Goal: Find specific page/section: Find specific page/section

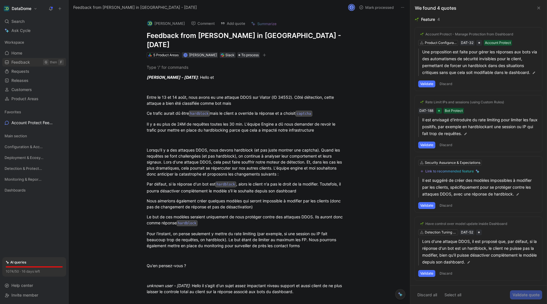
click at [33, 58] on link "Feedback G then F" at bounding box center [34, 62] width 64 height 9
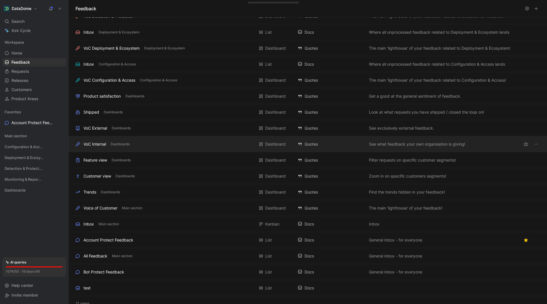
scroll to position [64, 0]
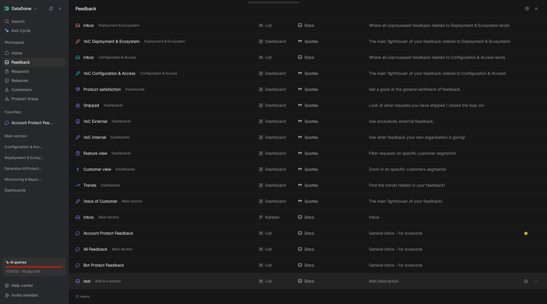
click at [153, 281] on div "test Add to a section" at bounding box center [165, 280] width 179 height 7
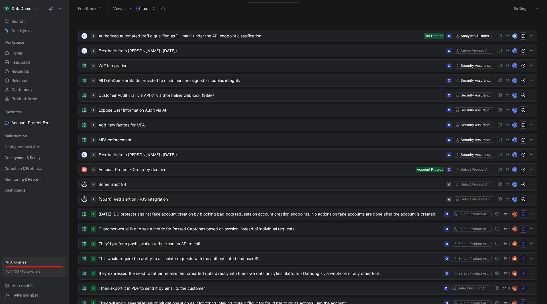
click at [519, 8] on button "Settings" at bounding box center [521, 9] width 20 height 8
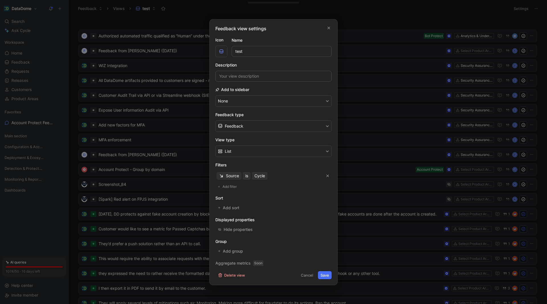
click at [332, 27] on div "Feedback view settings Icon Name test Description Add to sidebar None Feedback …" at bounding box center [274, 152] width 128 height 266
click at [329, 28] on icon "button" at bounding box center [329, 28] width 3 height 3
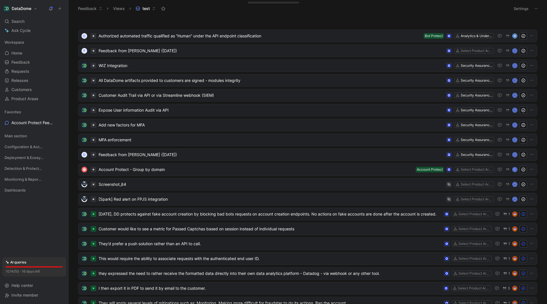
click at [118, 11] on button "Views" at bounding box center [119, 8] width 17 height 9
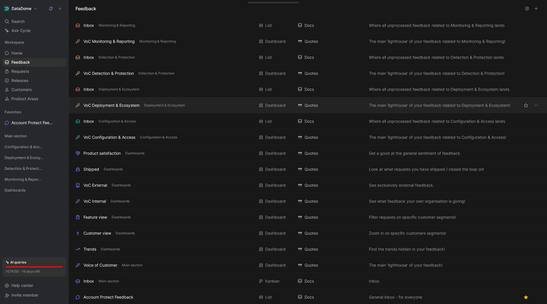
click at [122, 107] on div "VoC Deployment & Ecosystem" at bounding box center [112, 105] width 56 height 7
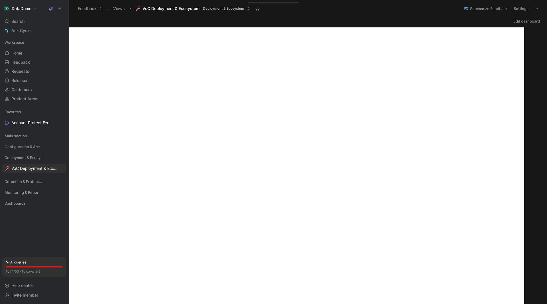
click at [520, 8] on button "Settings" at bounding box center [521, 9] width 20 height 8
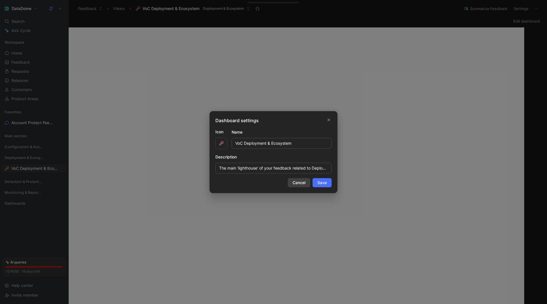
click at [299, 185] on span "Cancel" at bounding box center [299, 182] width 13 height 7
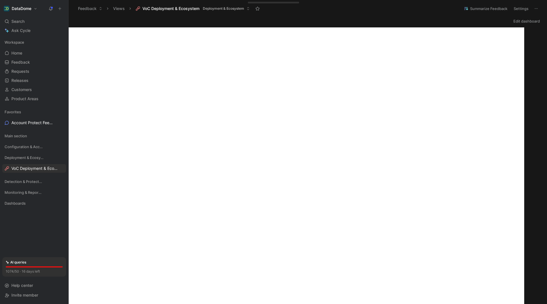
click at [124, 8] on button "Views" at bounding box center [119, 8] width 17 height 9
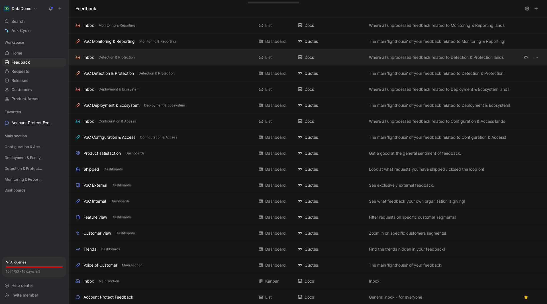
click at [93, 56] on div "Inbox" at bounding box center [89, 57] width 11 height 7
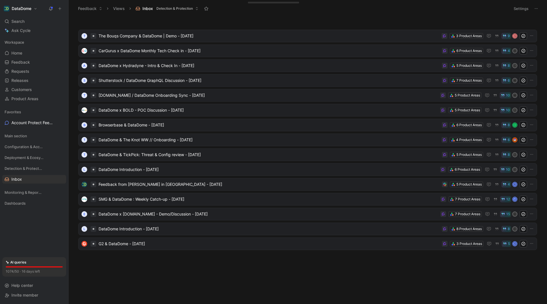
click at [119, 7] on button "Views" at bounding box center [119, 8] width 17 height 9
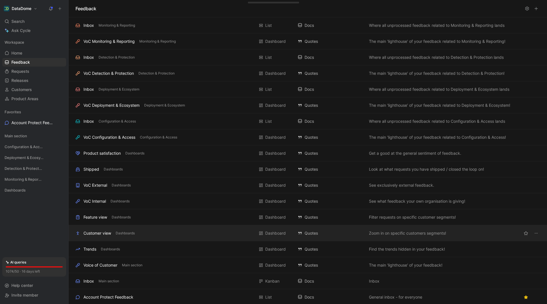
scroll to position [64, 0]
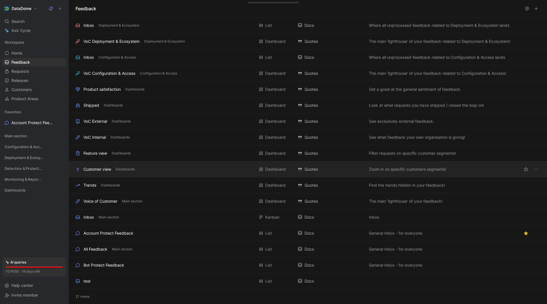
click at [89, 170] on div "Customer view" at bounding box center [98, 169] width 28 height 7
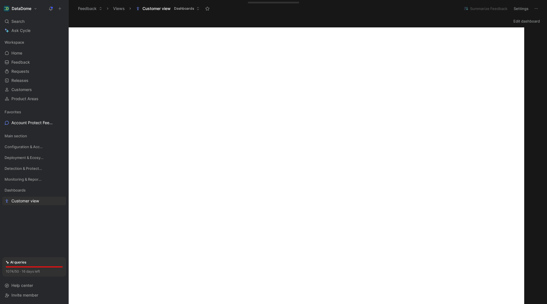
click at [113, 9] on button "Views" at bounding box center [119, 8] width 17 height 9
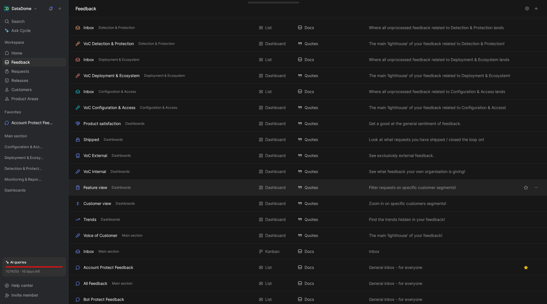
scroll to position [64, 0]
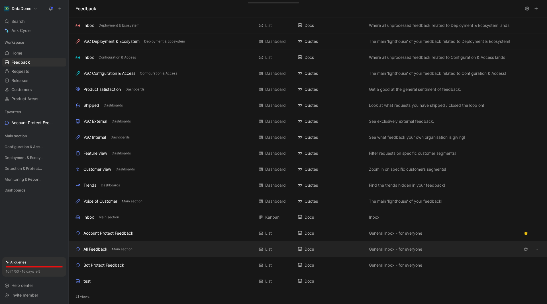
click at [96, 249] on div "All Feedback" at bounding box center [96, 248] width 24 height 7
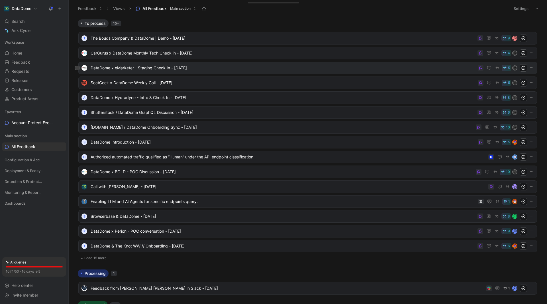
drag, startPoint x: 138, startPoint y: 84, endPoint x: 122, endPoint y: 70, distance: 21.0
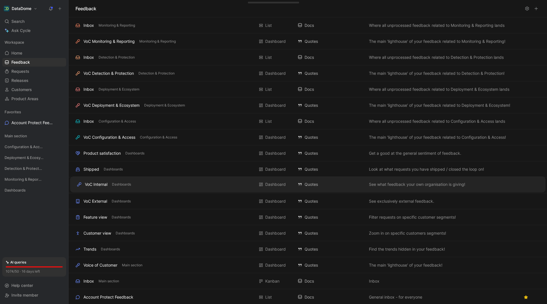
drag, startPoint x: 95, startPoint y: 200, endPoint x: 97, endPoint y: 183, distance: 16.9
click at [97, 183] on div "Inbox Monitoring & Reporting List Docs Where all unprocessed feedback related t…" at bounding box center [308, 192] width 479 height 350
click at [99, 186] on div "VoC Internal" at bounding box center [95, 185] width 23 height 7
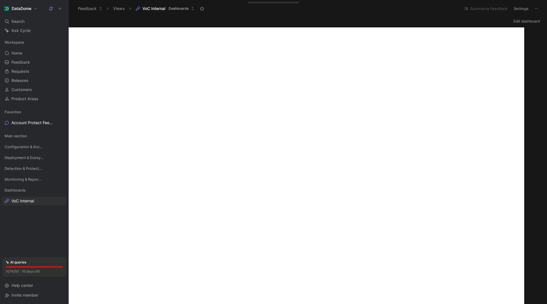
click at [519, 8] on button "Settings" at bounding box center [521, 9] width 20 height 8
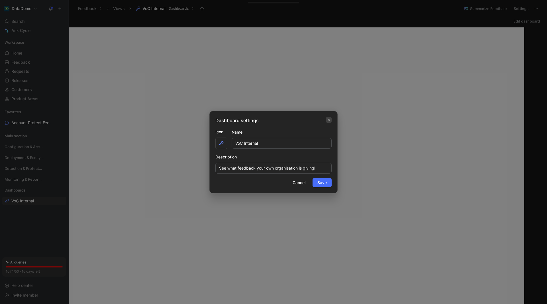
click at [328, 119] on icon "button" at bounding box center [328, 119] width 3 height 5
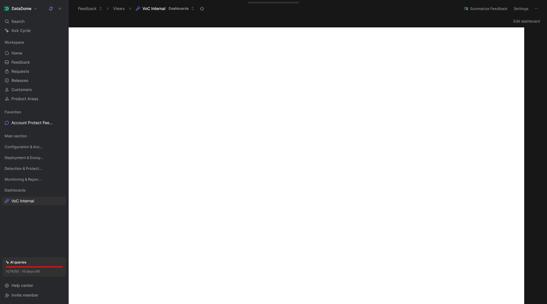
click at [119, 9] on button "Views" at bounding box center [119, 8] width 17 height 9
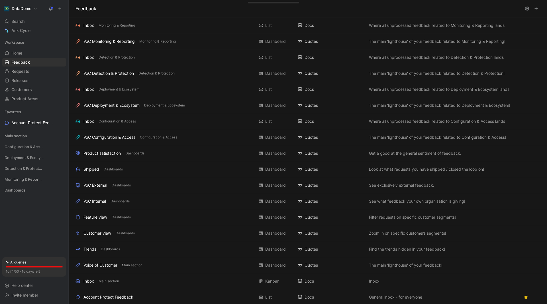
click at [535, 8] on icon at bounding box center [536, 8] width 5 height 5
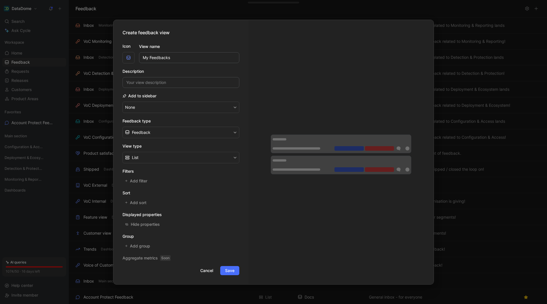
type input "My Feedbacks"
click at [161, 82] on input at bounding box center [181, 82] width 117 height 11
type input "Feedbacks assign to you"
click at [176, 132] on button "Feedback" at bounding box center [181, 132] width 117 height 11
click at [178, 130] on button "Feedback" at bounding box center [181, 132] width 117 height 11
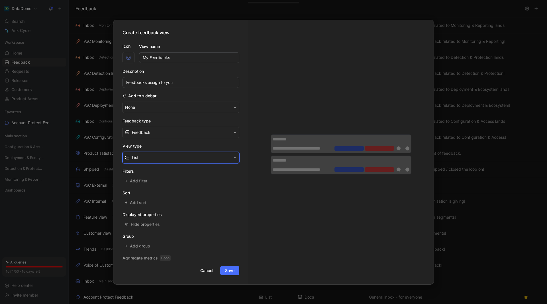
click at [169, 158] on button "List" at bounding box center [181, 157] width 117 height 11
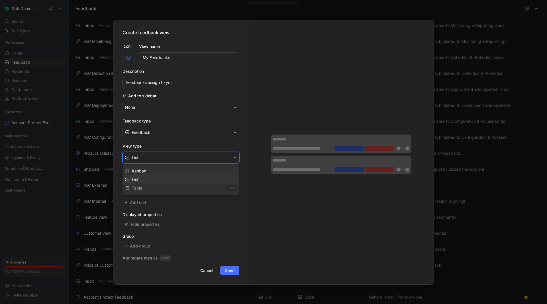
click at [161, 176] on div "List" at bounding box center [184, 179] width 105 height 7
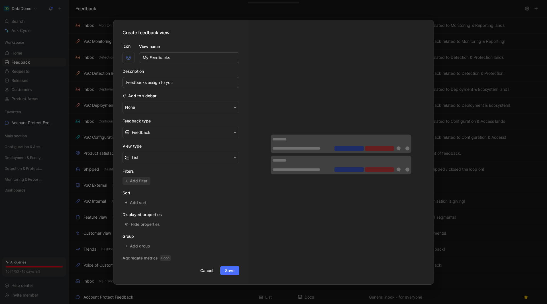
click at [148, 180] on button "Add filter" at bounding box center [137, 181] width 28 height 8
click at [141, 182] on span "Add filter" at bounding box center [139, 180] width 18 height 7
click at [133, 179] on span "Add filter" at bounding box center [139, 180] width 18 height 7
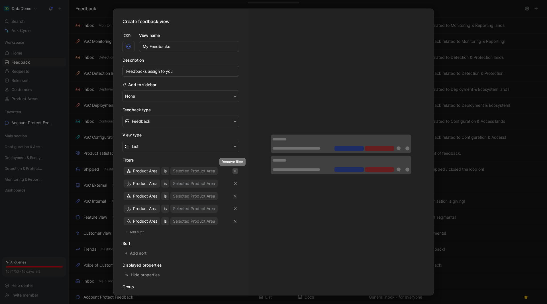
click at [233, 168] on button "button" at bounding box center [236, 171] width 6 height 6
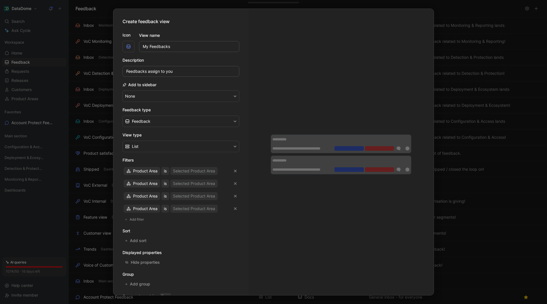
click at [233, 168] on button "button" at bounding box center [236, 171] width 6 height 6
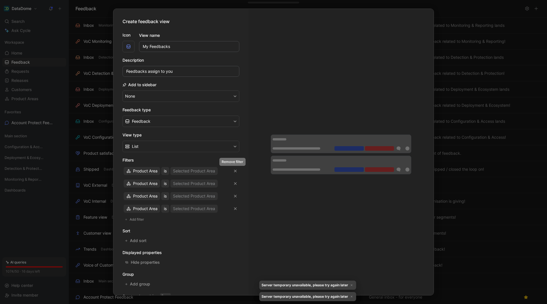
click at [233, 168] on button "button" at bounding box center [236, 171] width 6 height 6
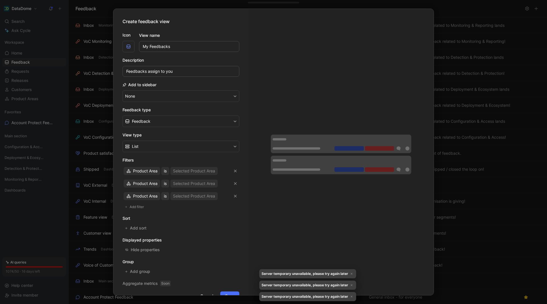
click at [233, 168] on div "Product Area is Selected Product Area Product Area is Selected Product Area Pro…" at bounding box center [181, 183] width 117 height 35
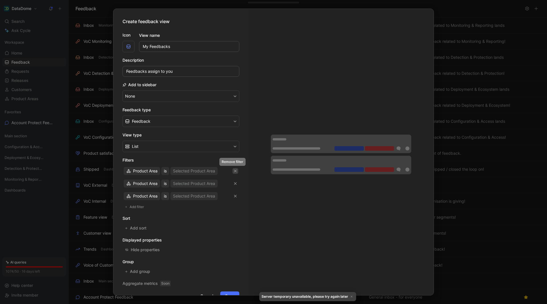
click at [233, 168] on button "button" at bounding box center [236, 171] width 6 height 6
click at [234, 169] on icon "button" at bounding box center [235, 170] width 3 height 3
click at [234, 170] on icon "button" at bounding box center [235, 170] width 3 height 3
click at [232, 170] on div "Product Area is Selected Product Area Product Area is Selected Product Area Pro…" at bounding box center [181, 183] width 117 height 35
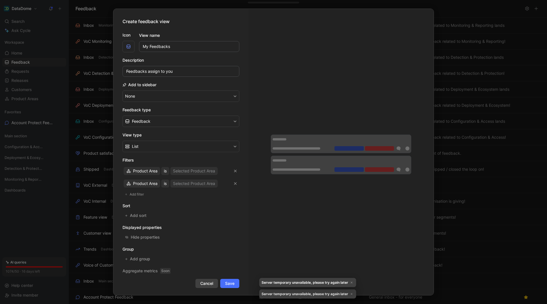
click at [202, 283] on span "Cancel" at bounding box center [206, 283] width 13 height 7
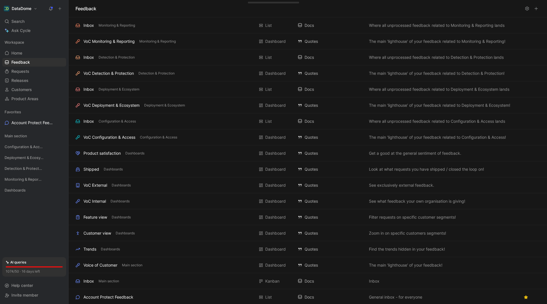
click at [533, 8] on button at bounding box center [537, 9] width 8 height 8
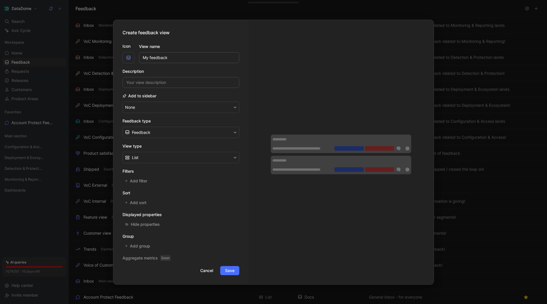
type input "My feedback"
type input "Feedback assign to you"
click at [143, 179] on span "Add filter" at bounding box center [139, 180] width 18 height 7
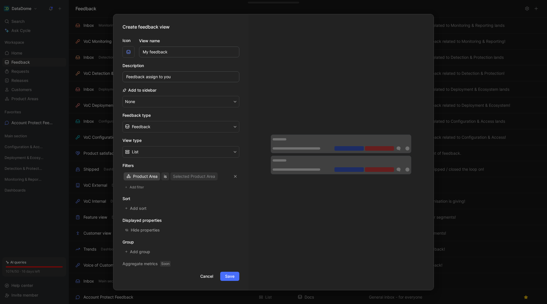
click at [157, 176] on span "Product Area" at bounding box center [145, 176] width 25 height 7
click at [146, 178] on span "Product Area" at bounding box center [145, 176] width 25 height 7
click at [207, 276] on span "Cancel" at bounding box center [206, 276] width 13 height 7
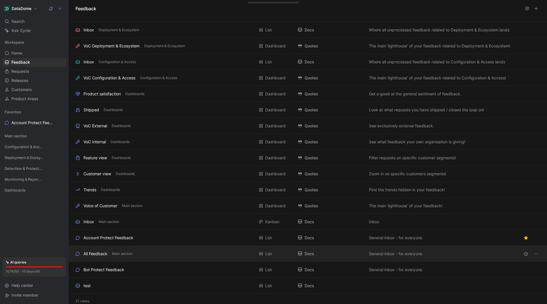
scroll to position [64, 0]
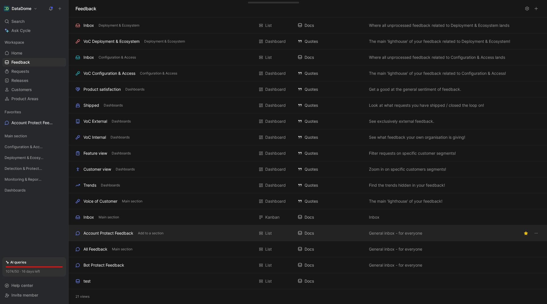
click at [125, 235] on div "Account Protect Feedback" at bounding box center [109, 233] width 50 height 7
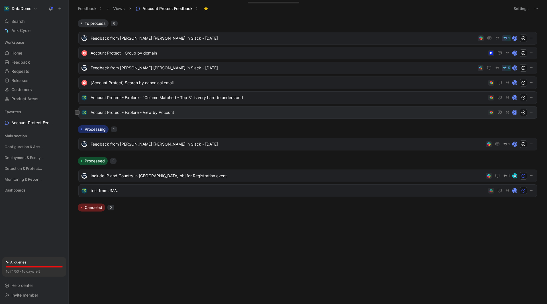
click at [164, 111] on span "Account Protect - Explore - View by Account" at bounding box center [289, 112] width 396 height 7
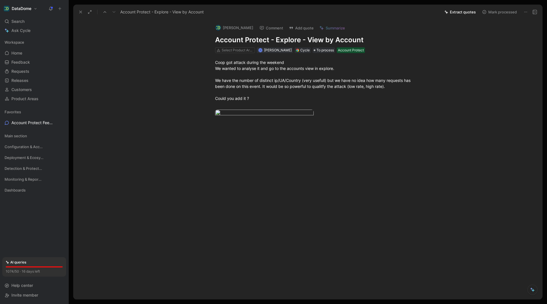
click at [79, 12] on icon at bounding box center [80, 12] width 5 height 5
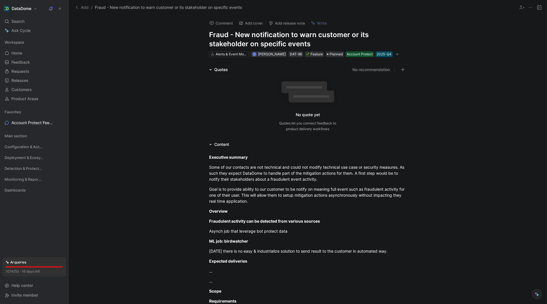
click at [532, 8] on icon at bounding box center [530, 7] width 5 height 5
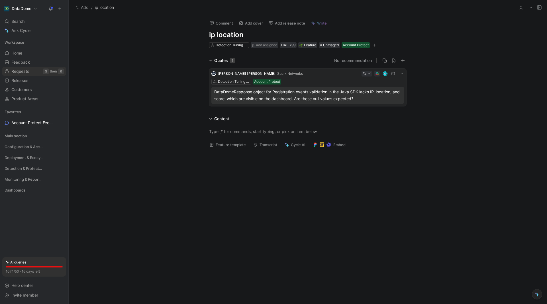
click at [29, 72] on link "Requests G then R" at bounding box center [34, 71] width 64 height 9
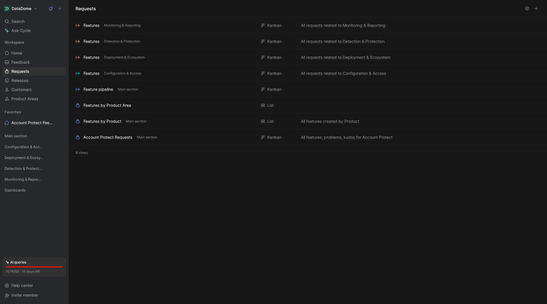
click at [535, 11] on button at bounding box center [537, 9] width 8 height 8
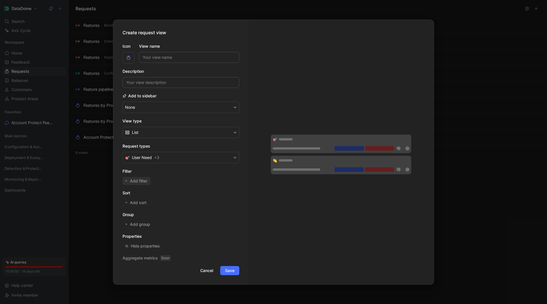
click at [146, 182] on span "Add filter" at bounding box center [139, 180] width 18 height 7
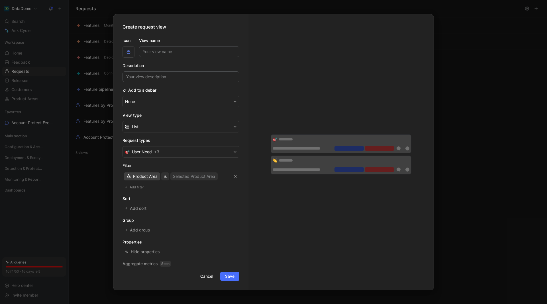
click at [150, 177] on span "Product Area" at bounding box center [145, 176] width 25 height 7
click at [144, 210] on div "Assignee" at bounding box center [146, 213] width 27 height 7
click at [177, 175] on div "Select users" at bounding box center [176, 176] width 23 height 7
click at [176, 178] on div "Select users" at bounding box center [176, 176] width 23 height 7
type input "c"
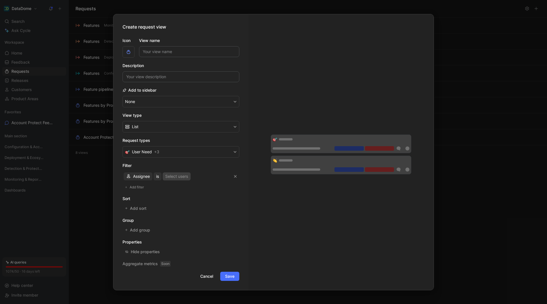
click at [182, 176] on div "Select users" at bounding box center [176, 176] width 23 height 7
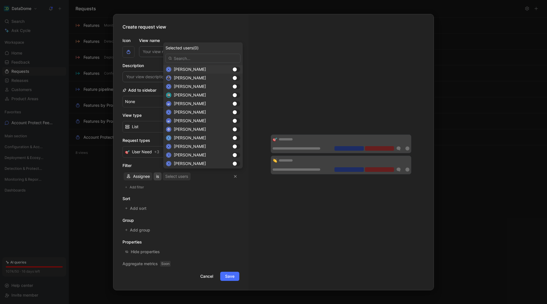
click at [157, 176] on span "is" at bounding box center [157, 176] width 3 height 7
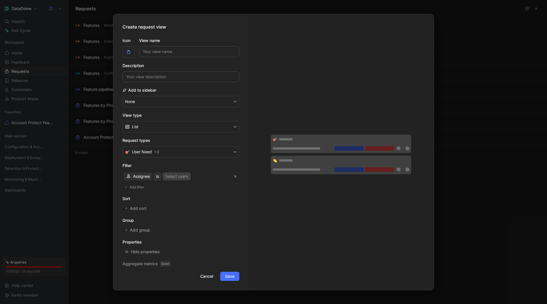
click at [188, 176] on div "Select users" at bounding box center [176, 176] width 23 height 7
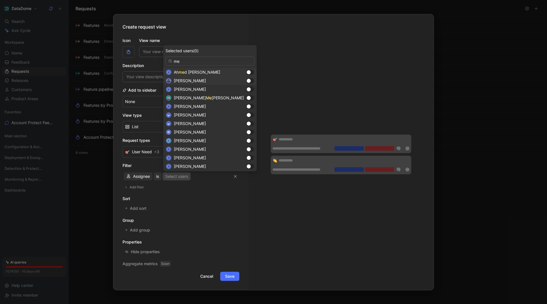
type input "m"
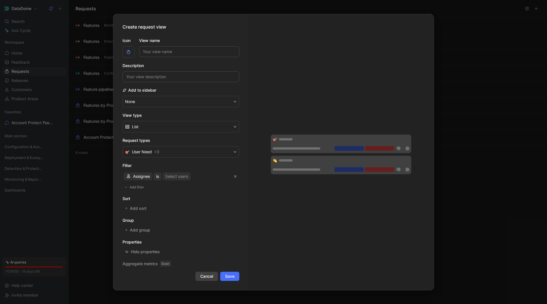
click at [208, 275] on span "Cancel" at bounding box center [206, 276] width 13 height 7
